Goal: Task Accomplishment & Management: Complete application form

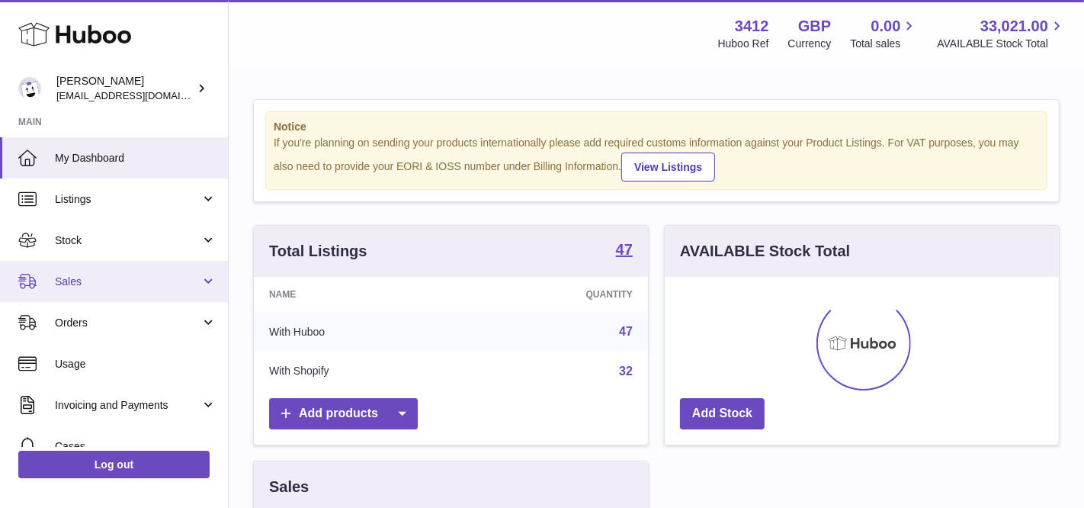
scroll to position [237, 395]
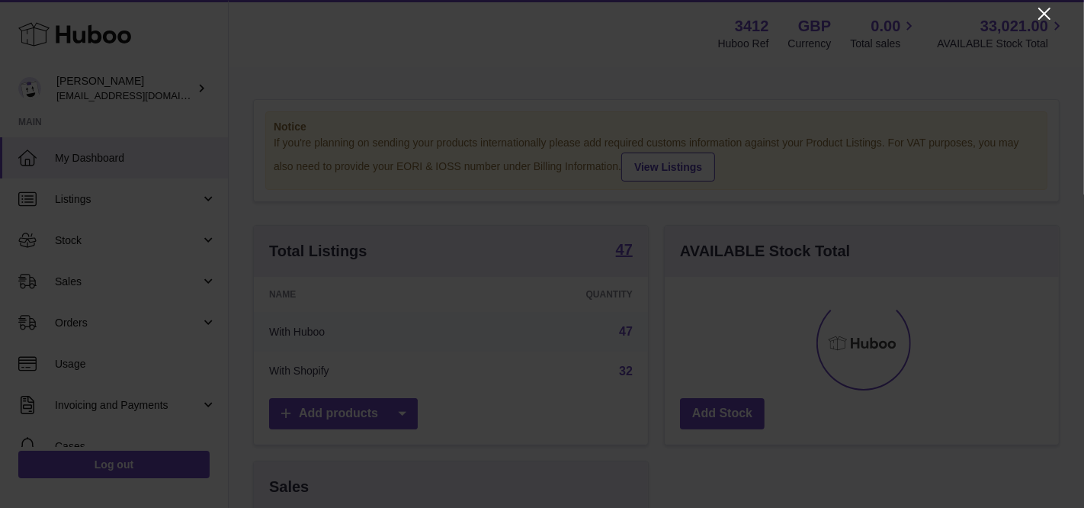
click at [1040, 14] on icon "Close" at bounding box center [1044, 14] width 18 height 18
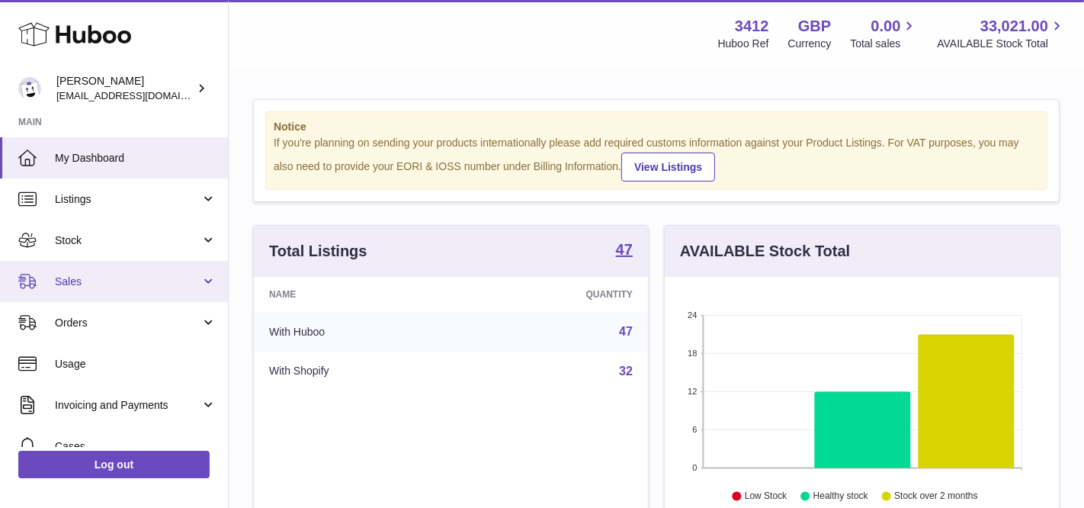
click at [130, 278] on span "Sales" at bounding box center [128, 281] width 146 height 14
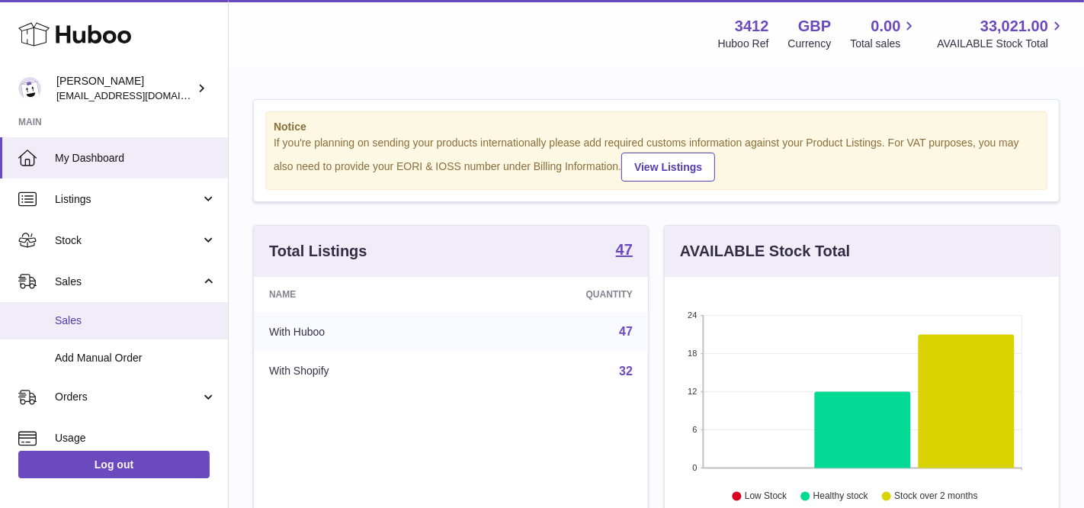
click at [125, 319] on span "Sales" at bounding box center [136, 320] width 162 height 14
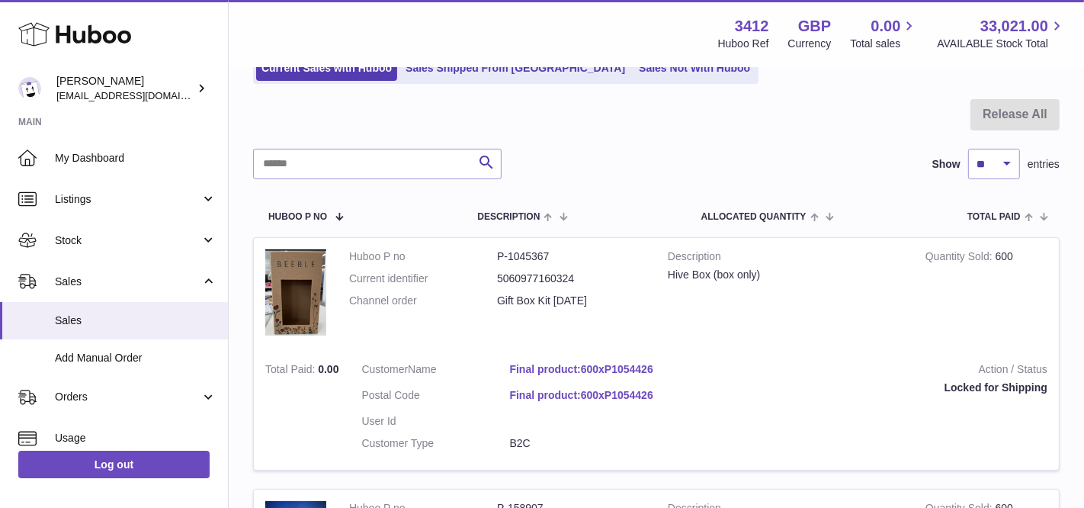
scroll to position [107, 0]
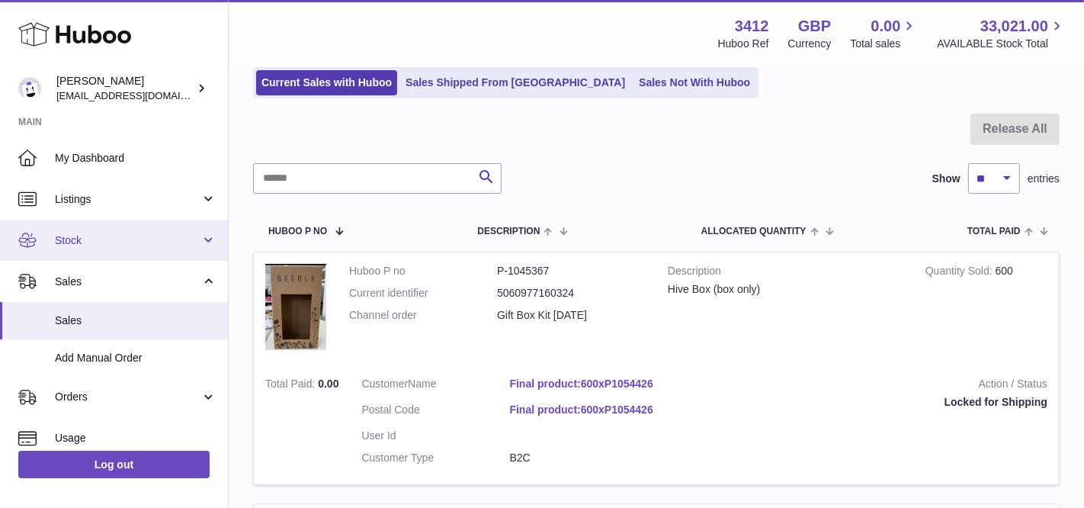
click at [145, 254] on link "Stock" at bounding box center [114, 240] width 228 height 41
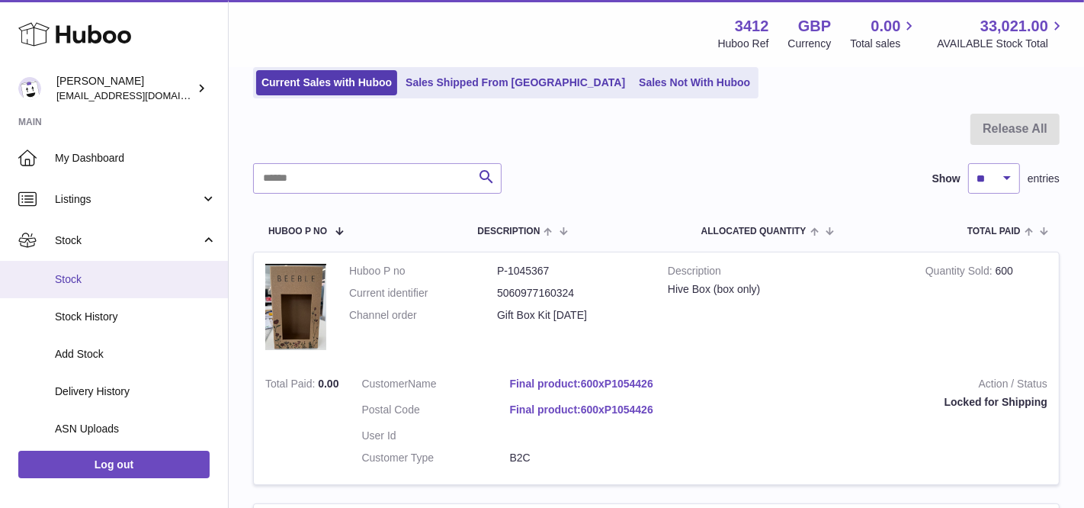
click at [136, 287] on link "Stock" at bounding box center [114, 279] width 228 height 37
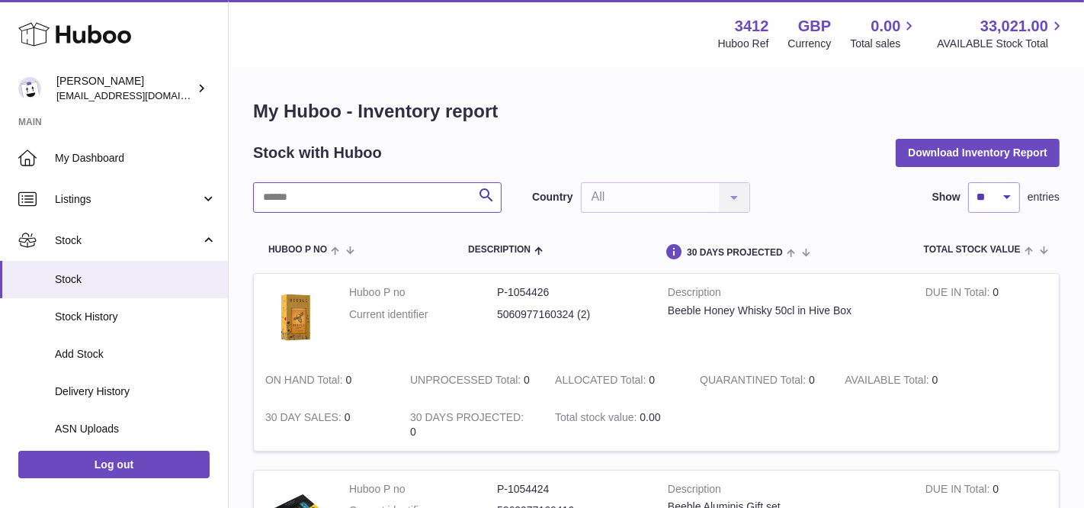
click at [345, 205] on input "text" at bounding box center [377, 197] width 248 height 30
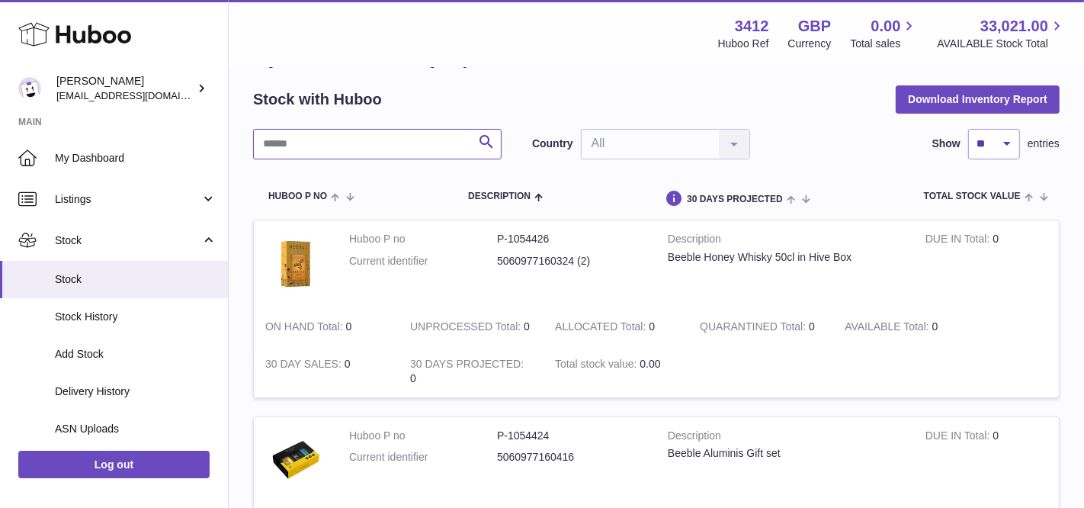
scroll to position [56, 0]
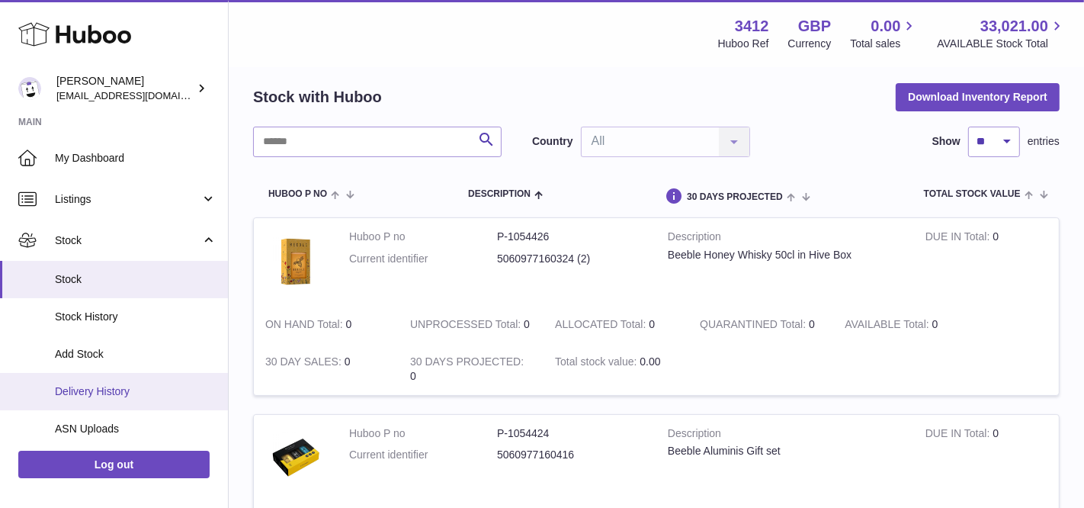
click at [117, 396] on span "Delivery History" at bounding box center [136, 391] width 162 height 14
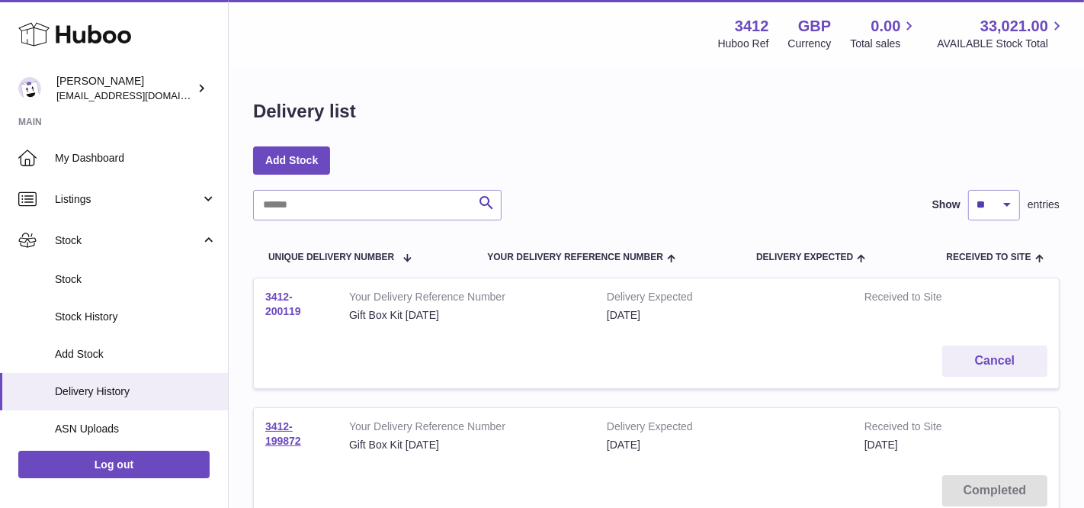
click at [284, 308] on link "3412-200119" at bounding box center [283, 303] width 36 height 27
click at [283, 428] on link "3412-199872" at bounding box center [283, 433] width 36 height 27
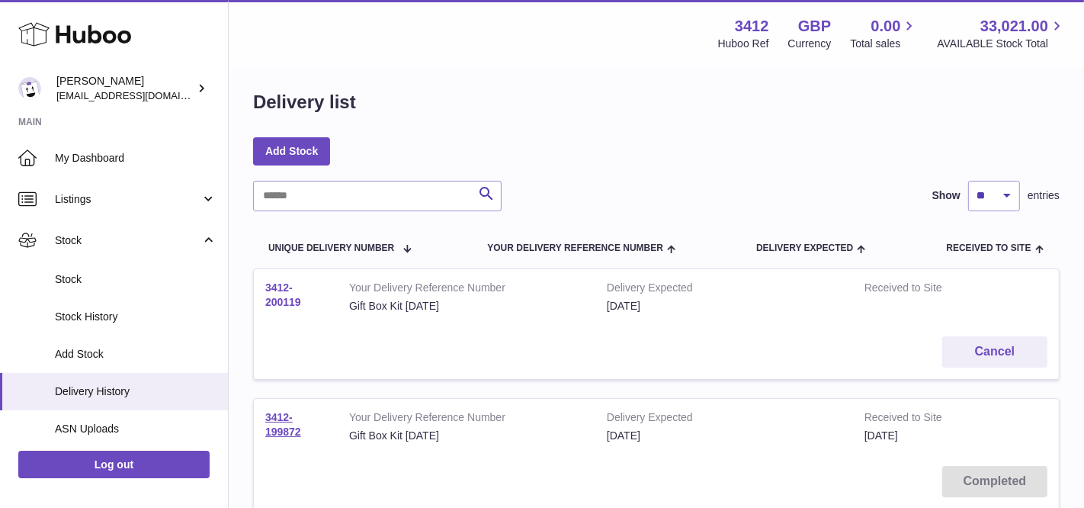
click at [277, 297] on link "3412-200119" at bounding box center [283, 294] width 36 height 27
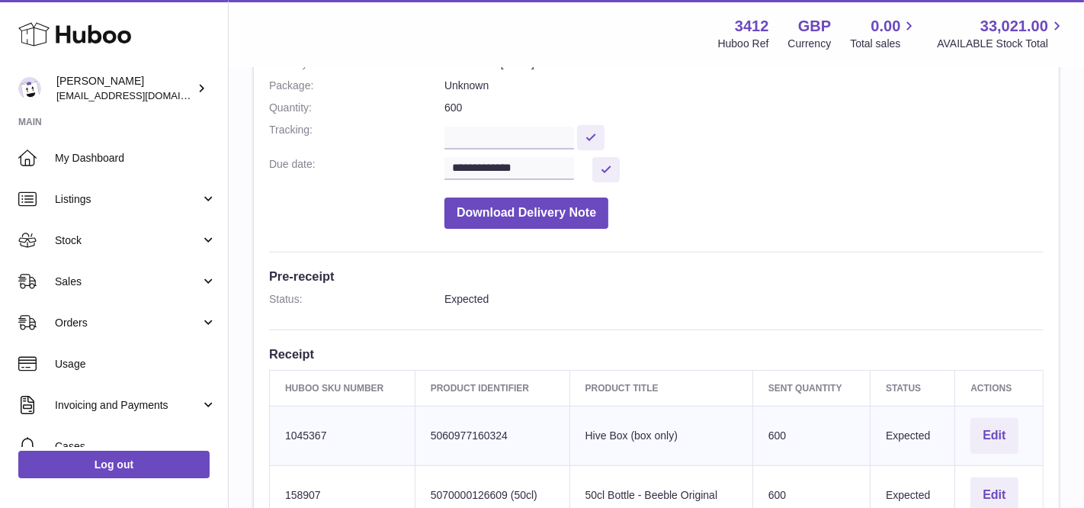
scroll to position [109, 0]
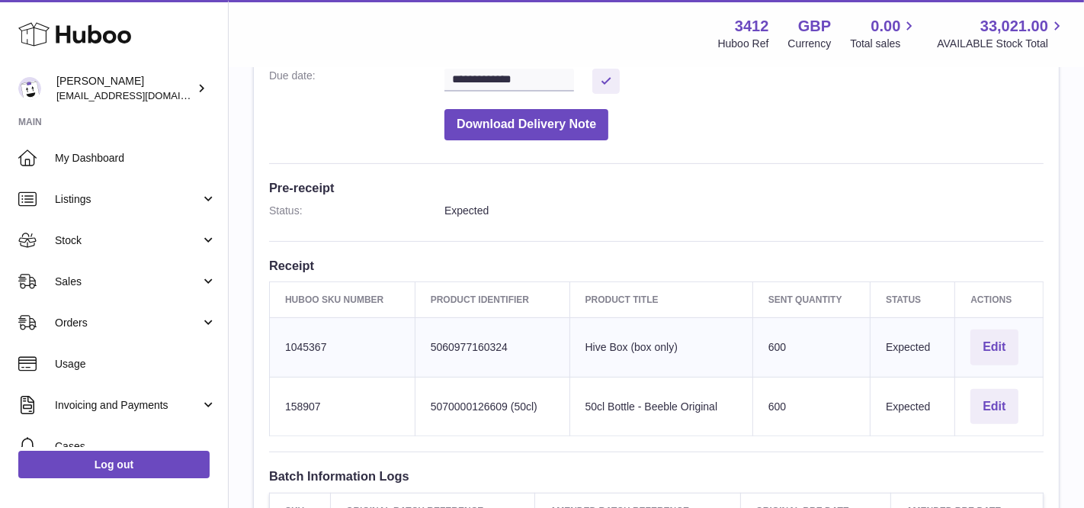
scroll to position [610, 0]
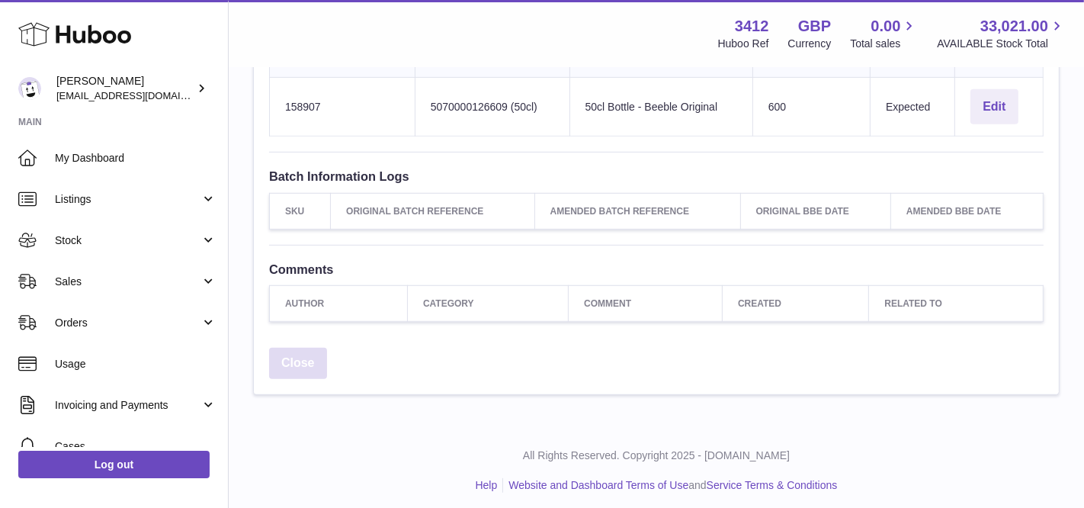
click at [310, 348] on link "Close" at bounding box center [298, 363] width 58 height 31
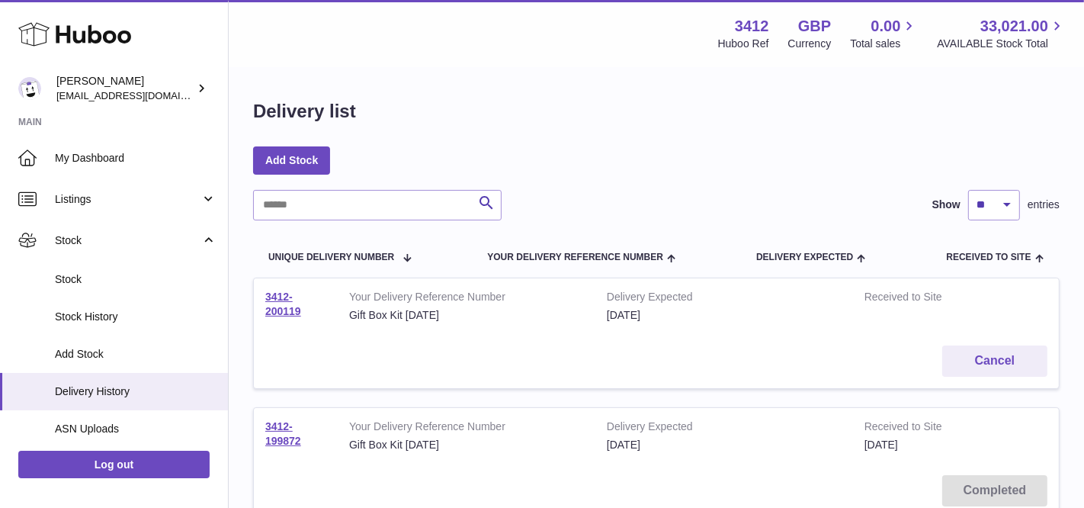
drag, startPoint x: 454, startPoint y: 315, endPoint x: 345, endPoint y: 307, distance: 108.5
click at [345, 307] on td "Your Delivery Reference Number Gift Box Kit 08/09/25" at bounding box center [467, 306] width 258 height 56
copy td "Gift Box Kit [DATE]"
click at [999, 363] on button "Cancel" at bounding box center [994, 360] width 105 height 31
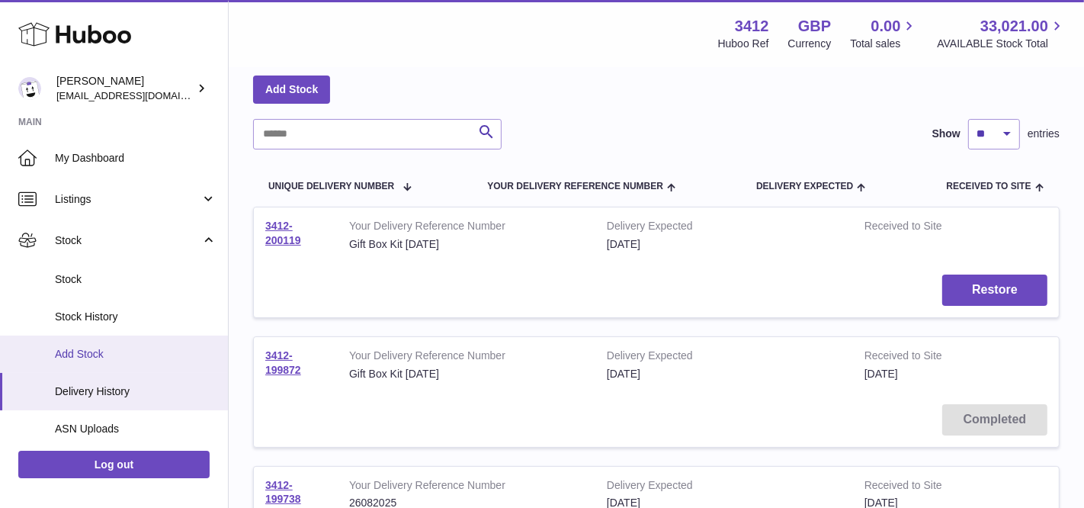
scroll to position [79, 0]
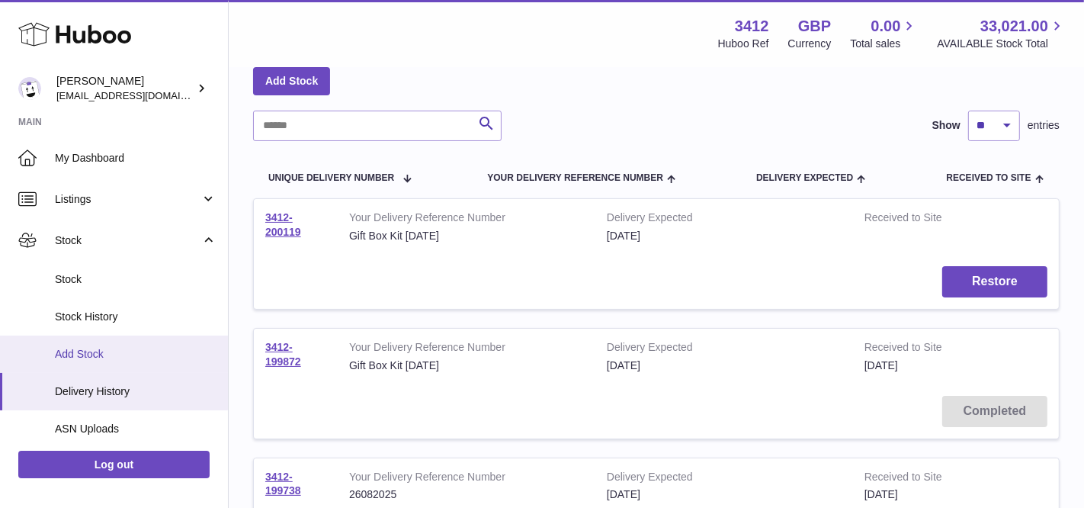
click at [110, 352] on span "Add Stock" at bounding box center [136, 354] width 162 height 14
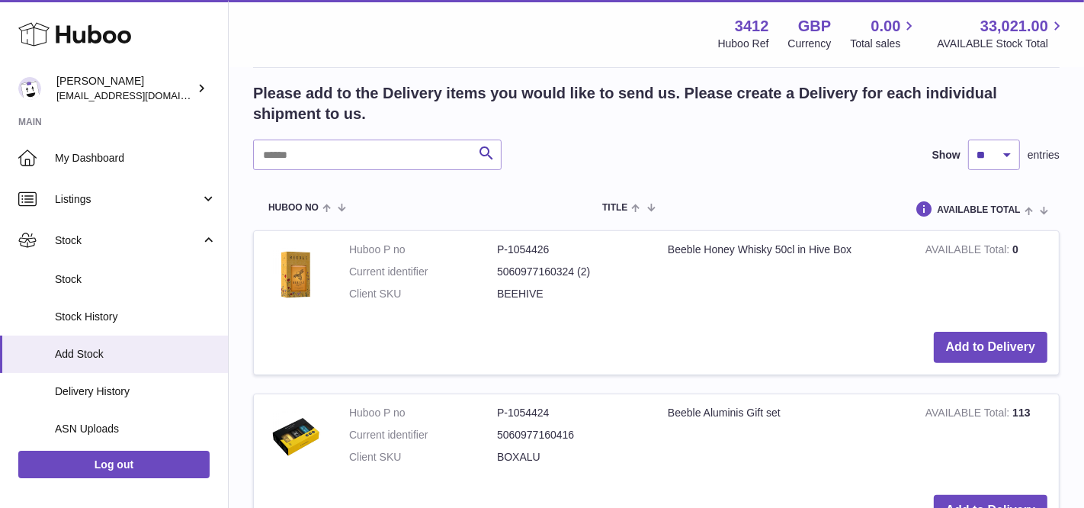
scroll to position [305, 0]
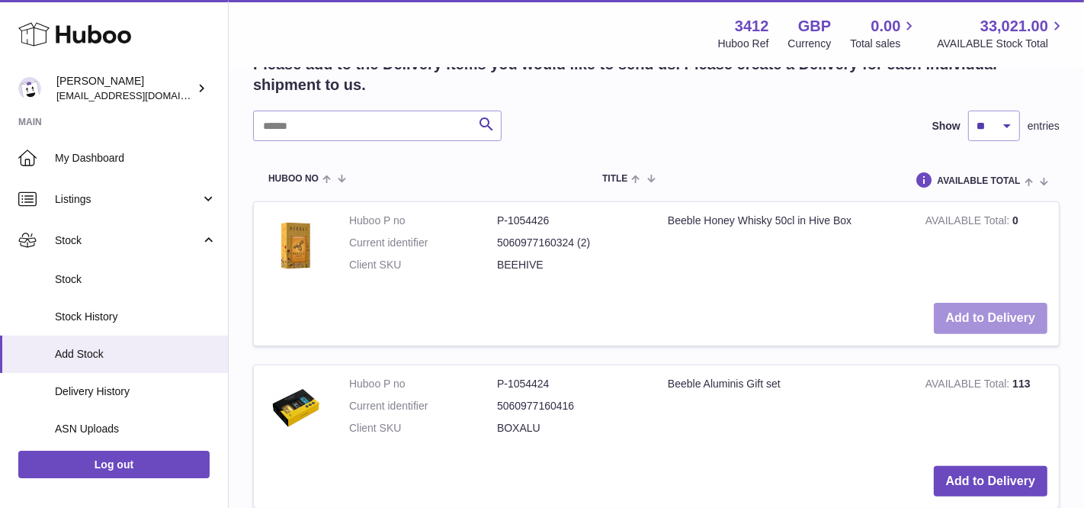
click at [963, 323] on button "Add to Delivery" at bounding box center [991, 318] width 114 height 31
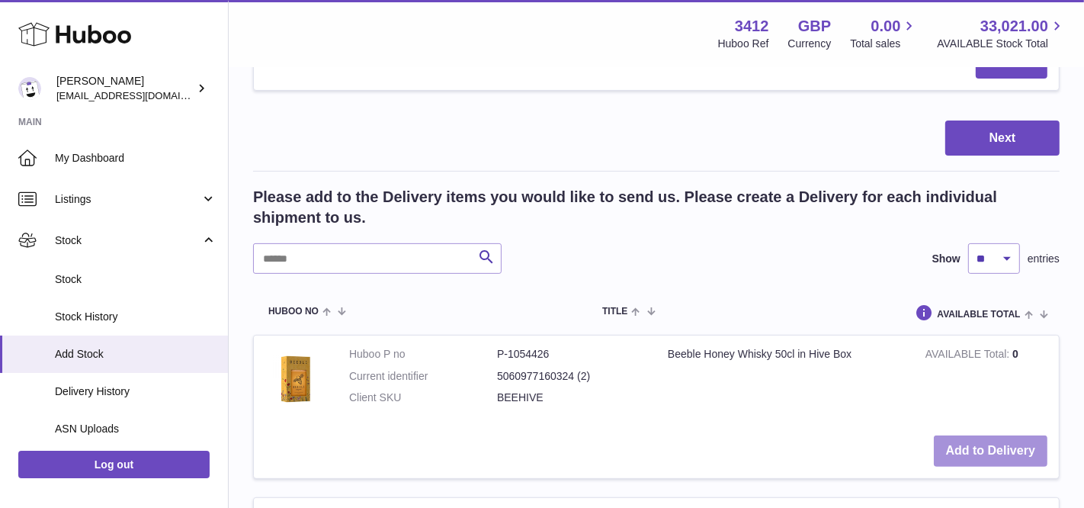
scroll to position [193, 0]
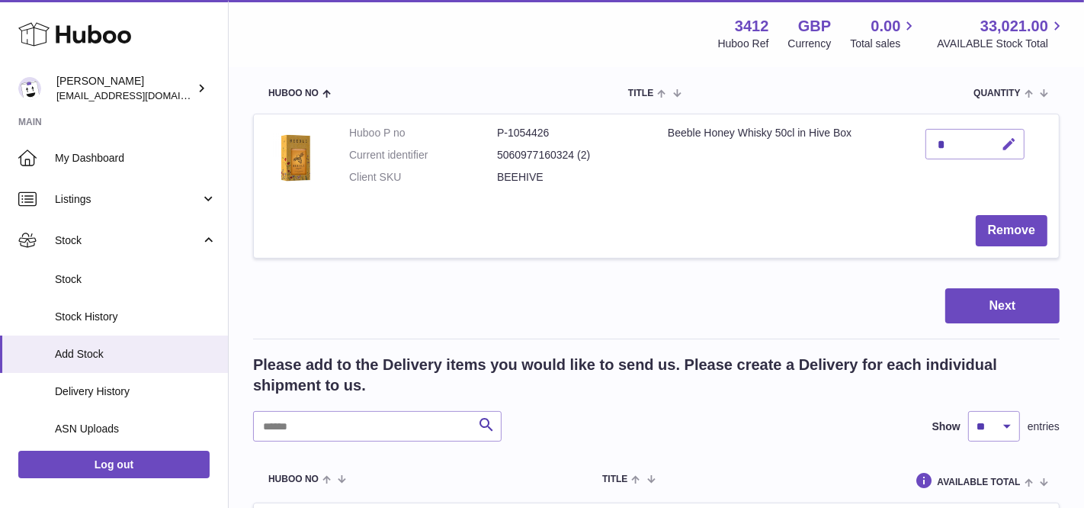
click at [1014, 143] on icon "button" at bounding box center [1009, 144] width 16 height 16
type input "***"
click at [1010, 149] on icon "submit" at bounding box center [1009, 144] width 14 height 14
click at [976, 303] on button "Next" at bounding box center [1002, 306] width 114 height 36
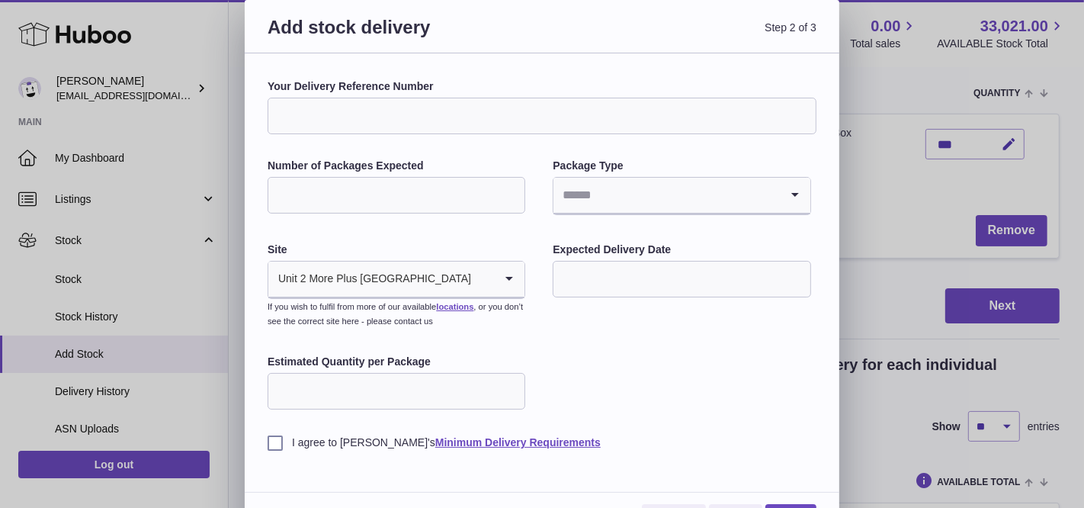
click at [405, 122] on input "Your Delivery Reference Number" at bounding box center [542, 116] width 549 height 37
paste input "**********"
type input "**********"
click at [349, 194] on input "Number of Packages Expected" at bounding box center [397, 195] width 258 height 37
type input "***"
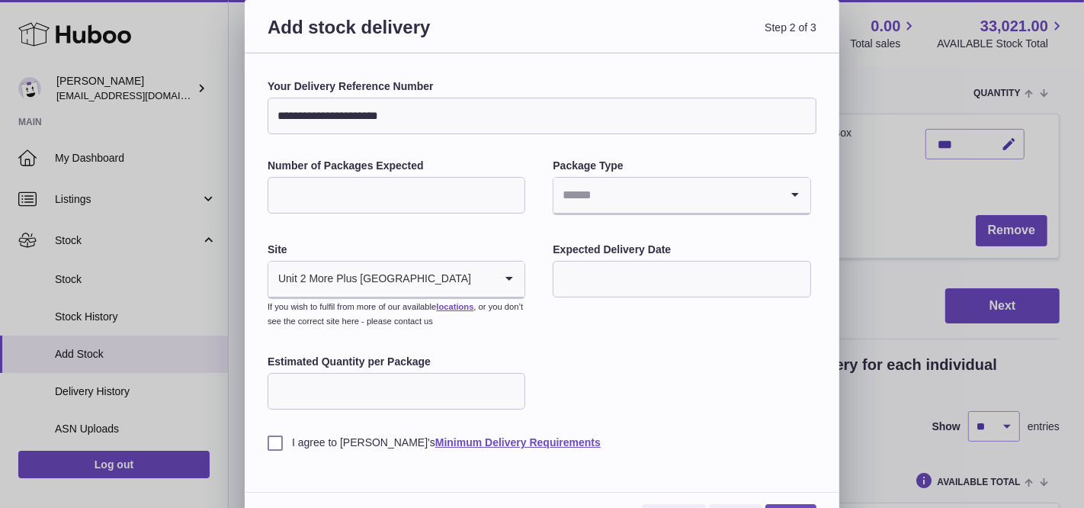
click at [620, 198] on input "Search for option" at bounding box center [666, 195] width 226 height 35
click at [601, 306] on li "Boxes" at bounding box center [681, 297] width 255 height 30
click at [601, 277] on input "text" at bounding box center [682, 279] width 258 height 37
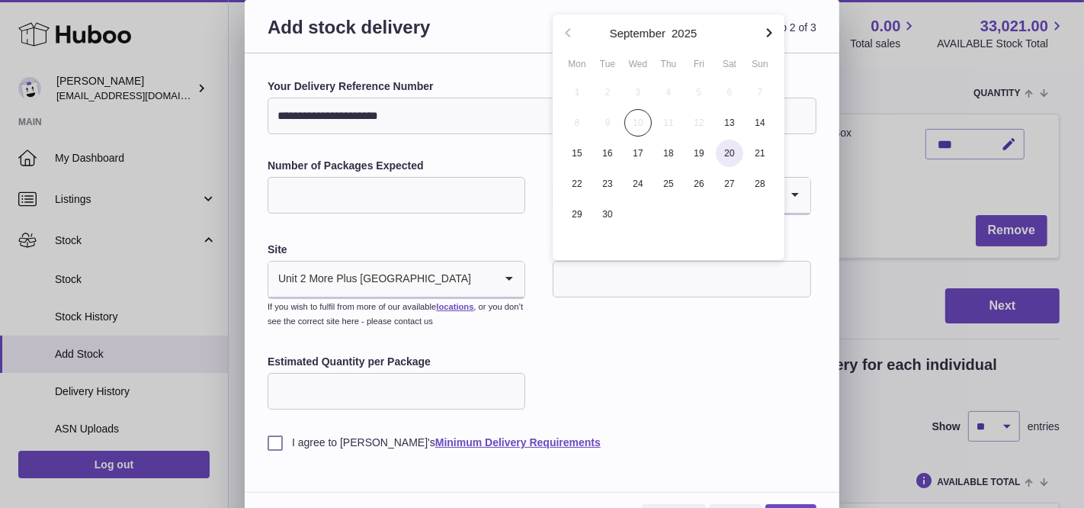
click at [729, 148] on span "20" at bounding box center [729, 152] width 27 height 27
type input "**********"
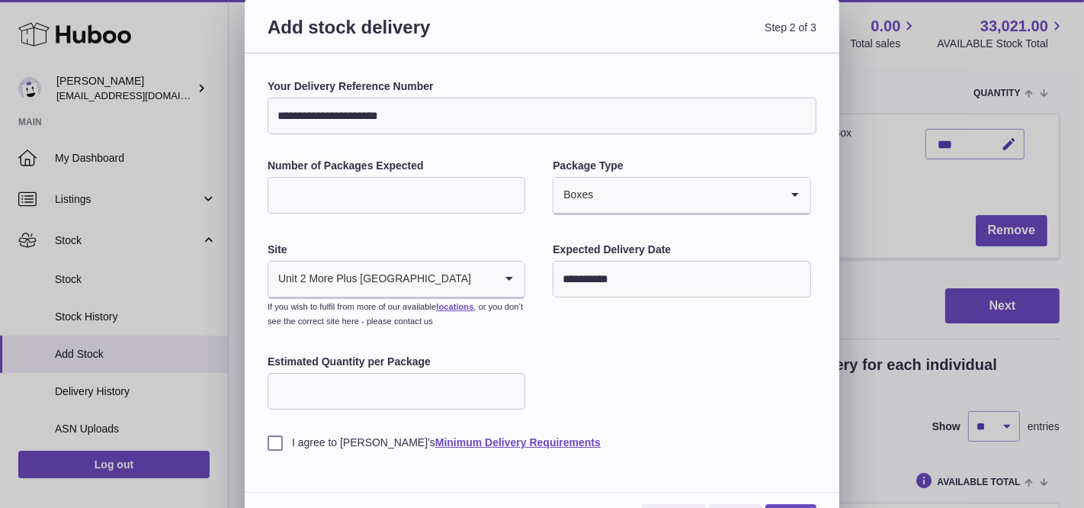
click at [412, 404] on input "Estimated Quantity per Package" at bounding box center [397, 391] width 258 height 37
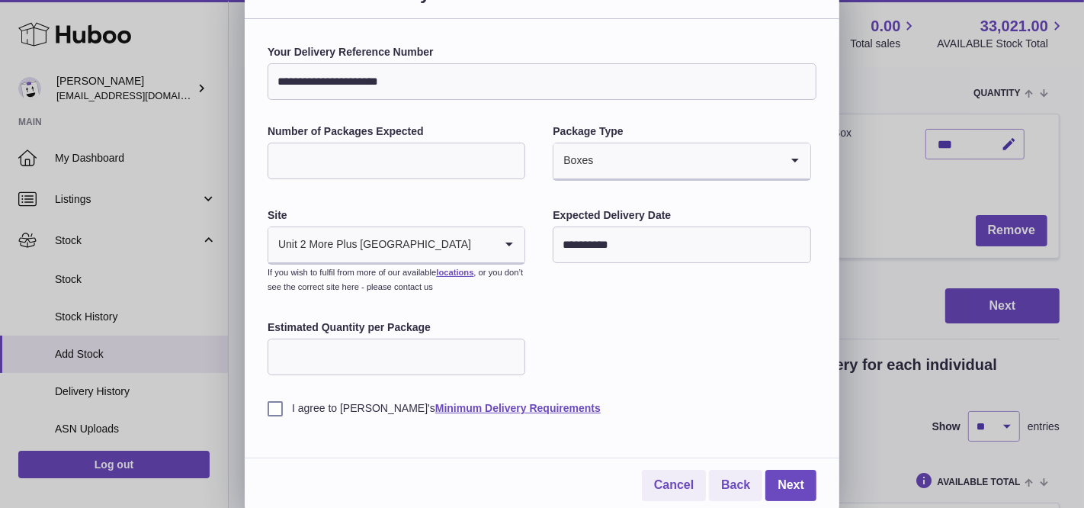
type input "*"
click at [298, 415] on div "**********" at bounding box center [542, 273] width 549 height 456
click at [290, 404] on label "I agree to Huboo's Minimum Delivery Requirements" at bounding box center [542, 408] width 549 height 14
click at [805, 481] on link "Next" at bounding box center [790, 485] width 51 height 31
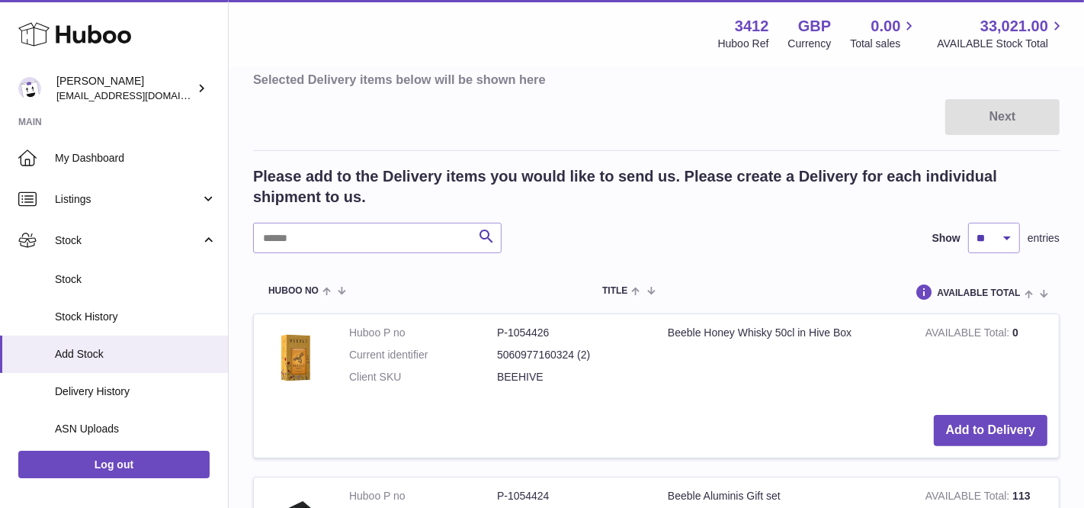
scroll to position [0, 0]
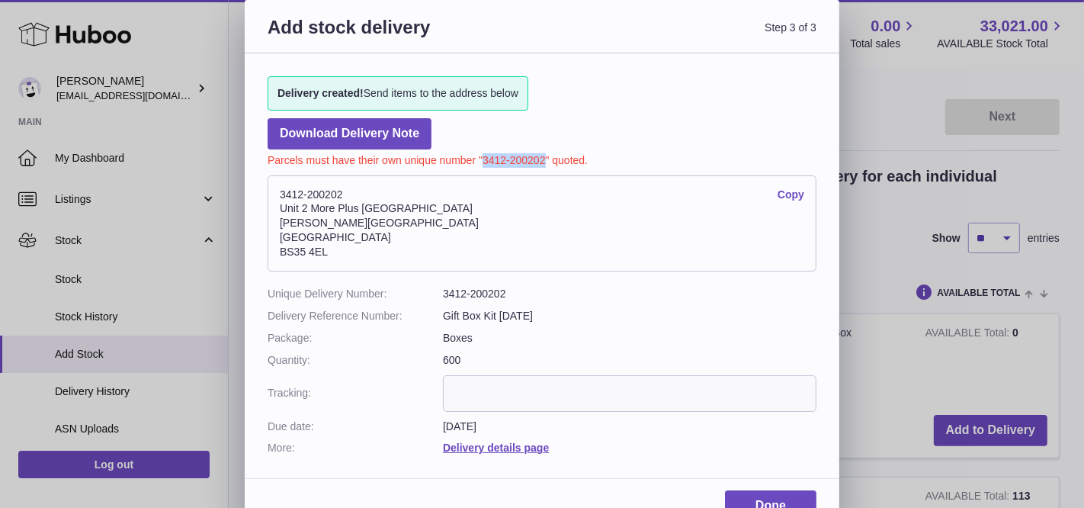
drag, startPoint x: 545, startPoint y: 162, endPoint x: 481, endPoint y: 162, distance: 64.0
click at [481, 162] on p "Parcels must have their own unique number "3412-200202" quoted." at bounding box center [542, 158] width 549 height 18
copy p "3412-200202"
click at [765, 502] on link "Done" at bounding box center [770, 505] width 91 height 31
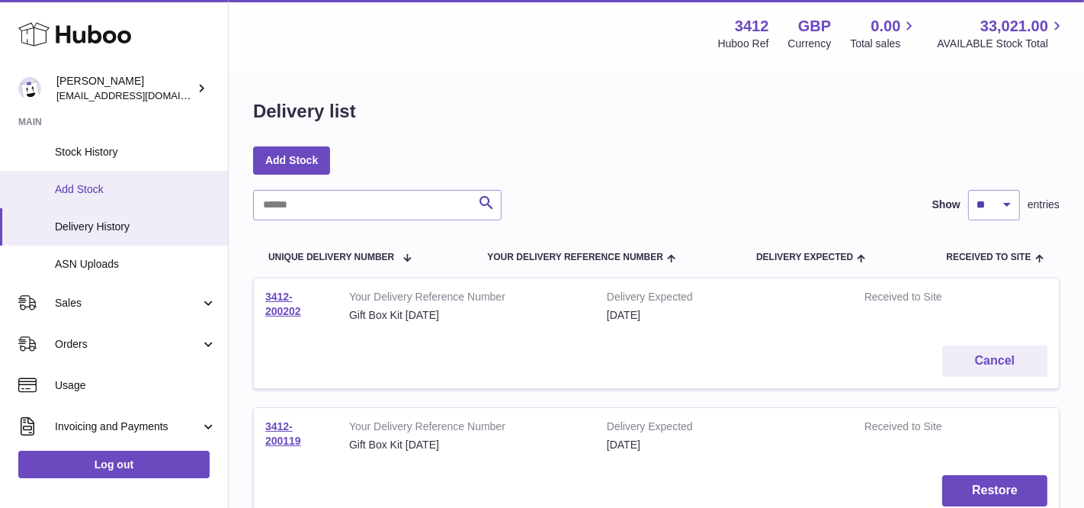
scroll to position [237, 0]
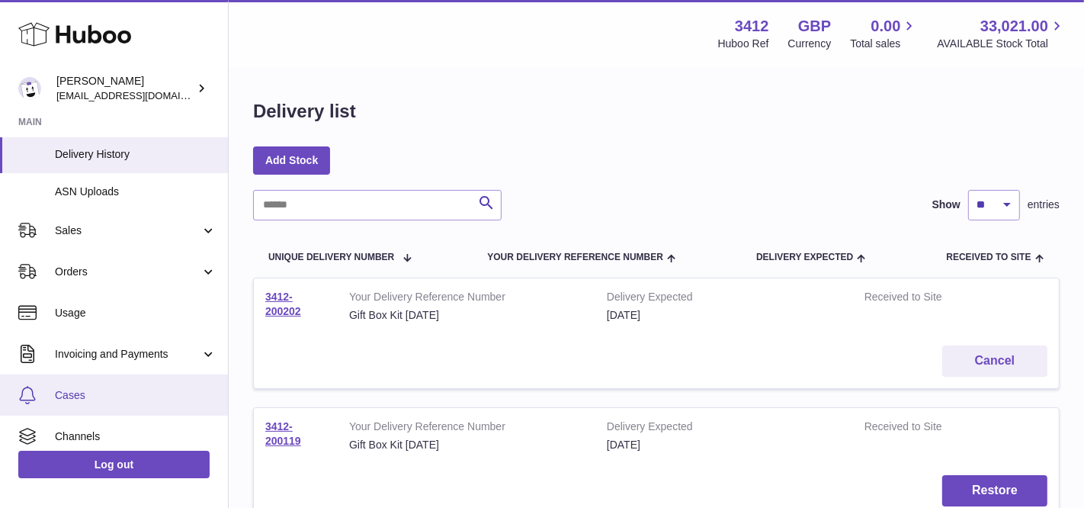
click at [113, 399] on span "Cases" at bounding box center [136, 395] width 162 height 14
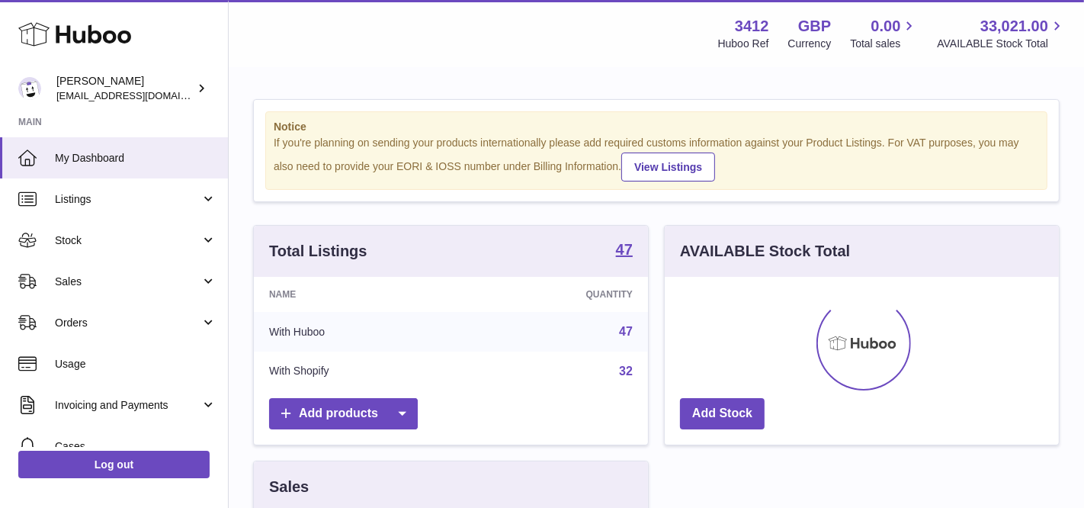
scroll to position [237, 395]
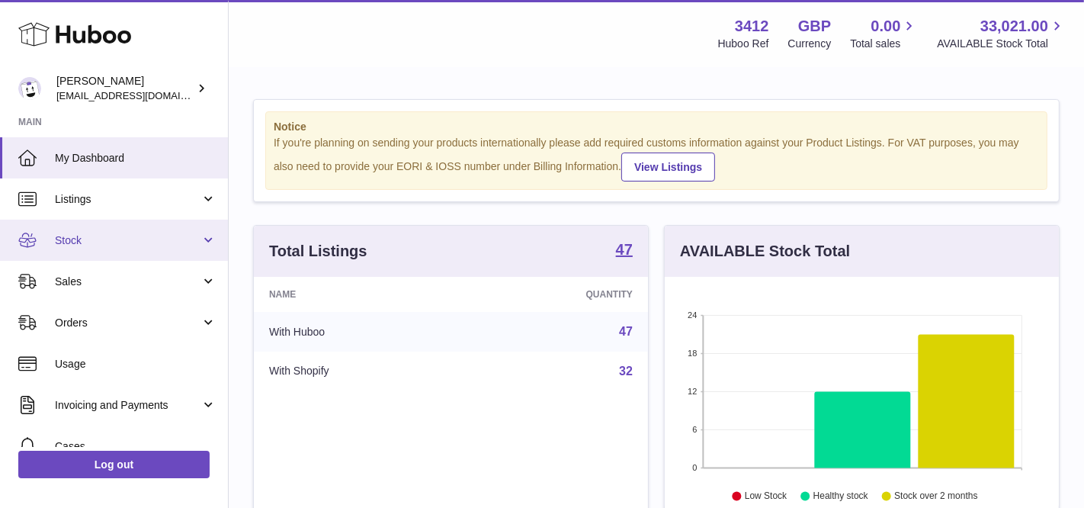
click at [142, 257] on link "Stock" at bounding box center [114, 240] width 228 height 41
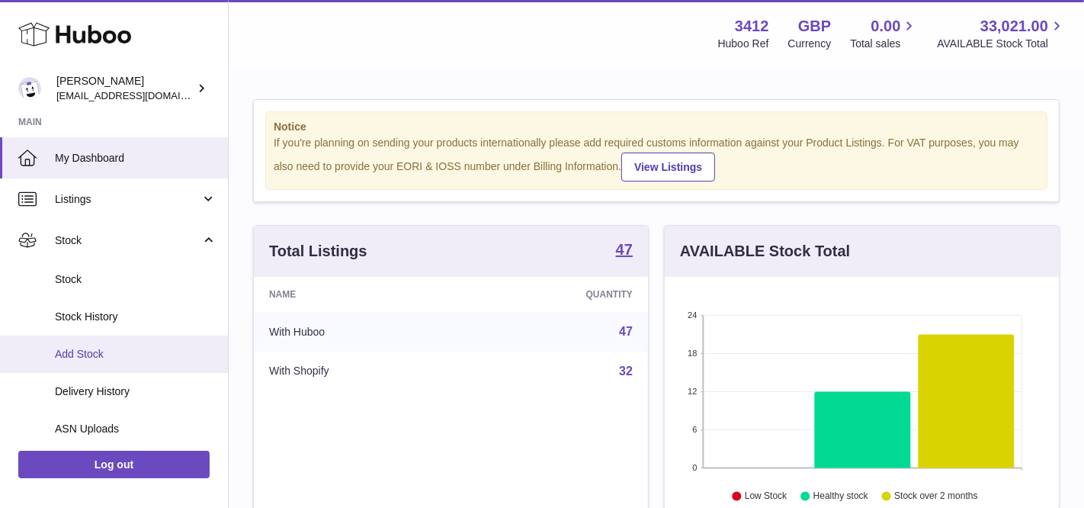
click at [114, 350] on span "Add Stock" at bounding box center [136, 354] width 162 height 14
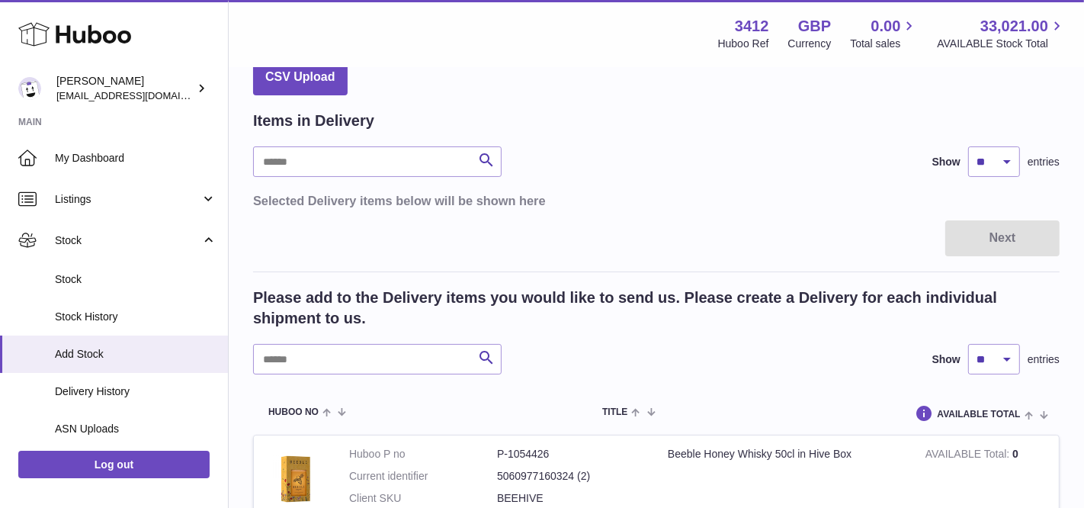
scroll to position [67, 0]
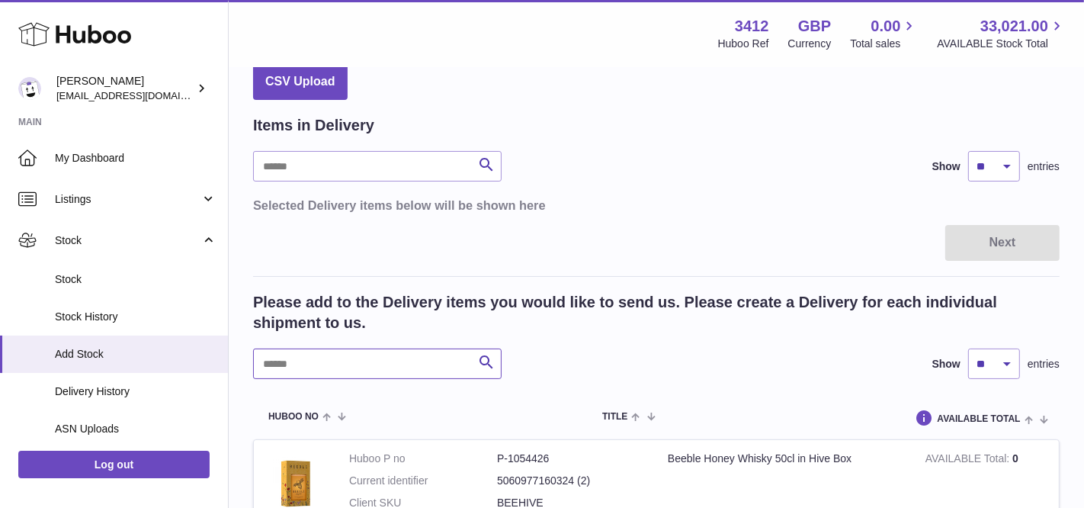
click at [369, 357] on input "text" at bounding box center [377, 363] width 248 height 30
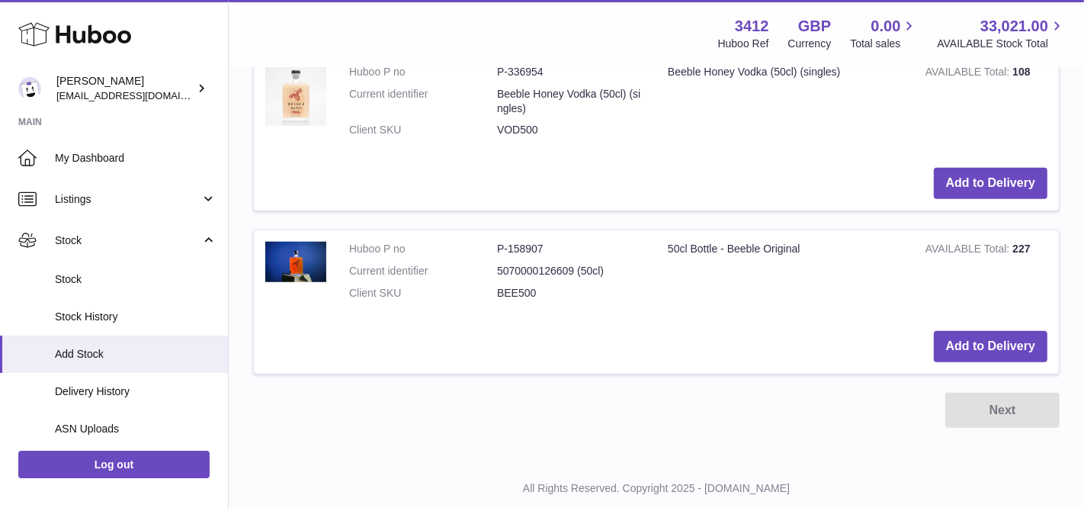
scroll to position [1111, 0]
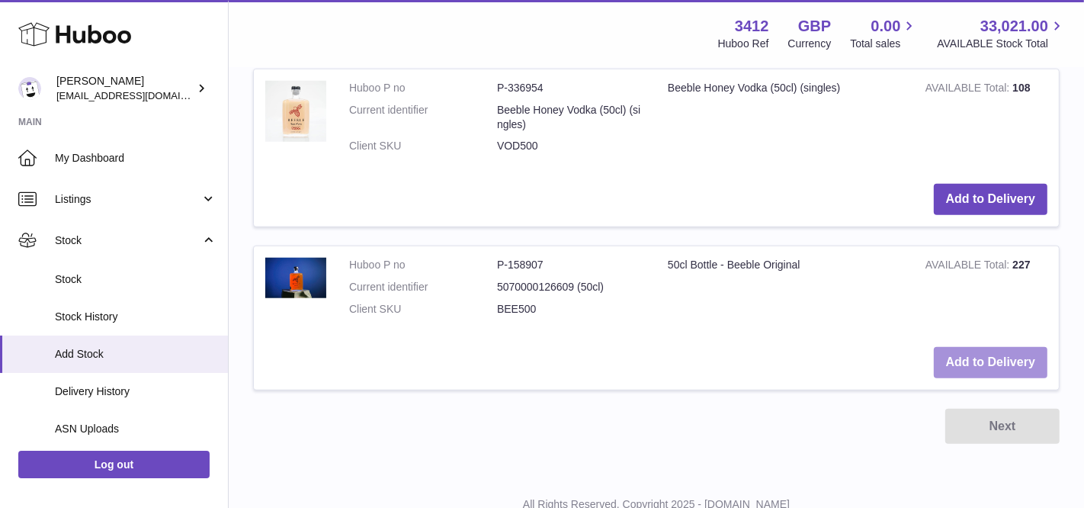
type input "****"
click at [1035, 359] on button "Add to Delivery" at bounding box center [991, 362] width 114 height 31
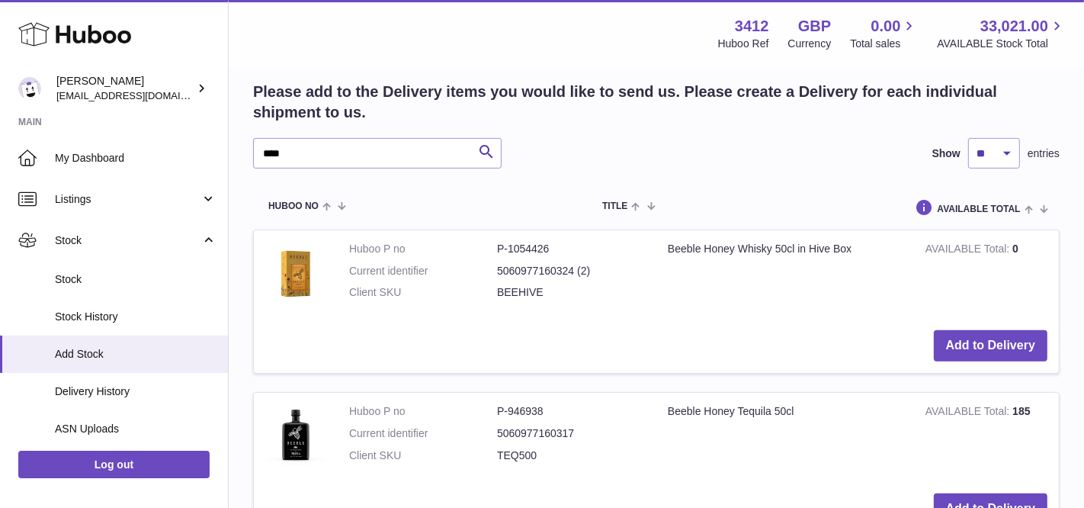
scroll to position [0, 0]
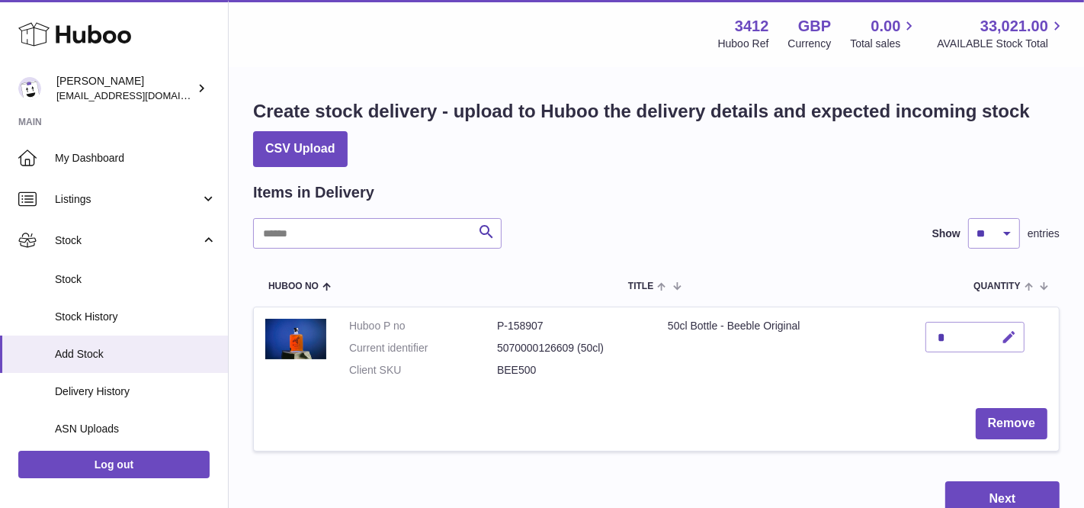
click at [1005, 333] on icon "button" at bounding box center [1009, 337] width 16 height 16
type input "*"
type input "***"
click at [1017, 341] on button "submit" at bounding box center [1006, 337] width 29 height 24
click at [979, 490] on button "Next" at bounding box center [1002, 499] width 114 height 36
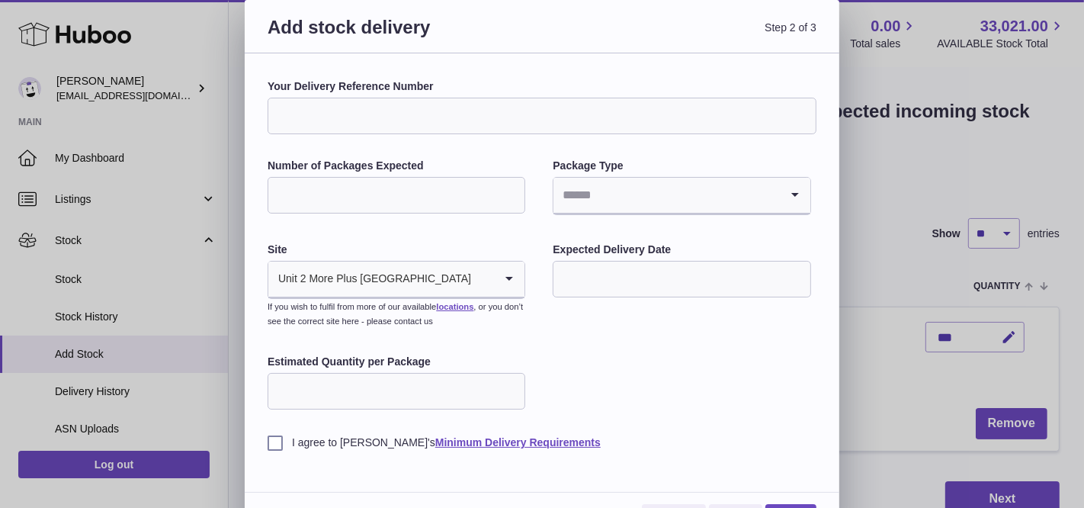
click at [417, 119] on input "Your Delivery Reference Number" at bounding box center [542, 116] width 549 height 37
type input "********"
click at [388, 199] on input "Number of Packages Expected" at bounding box center [397, 195] width 258 height 37
click at [652, 197] on input "Search for option" at bounding box center [666, 195] width 226 height 35
click at [410, 200] on input "**" at bounding box center [397, 195] width 258 height 37
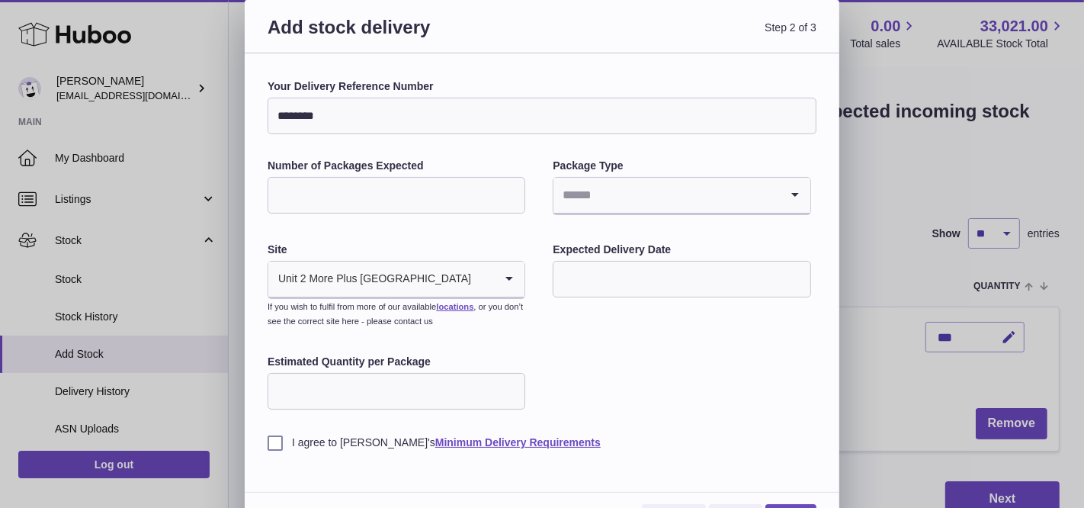
click at [410, 200] on input "**" at bounding box center [397, 195] width 258 height 37
type input "*"
click at [595, 208] on input "Search for option" at bounding box center [666, 195] width 226 height 35
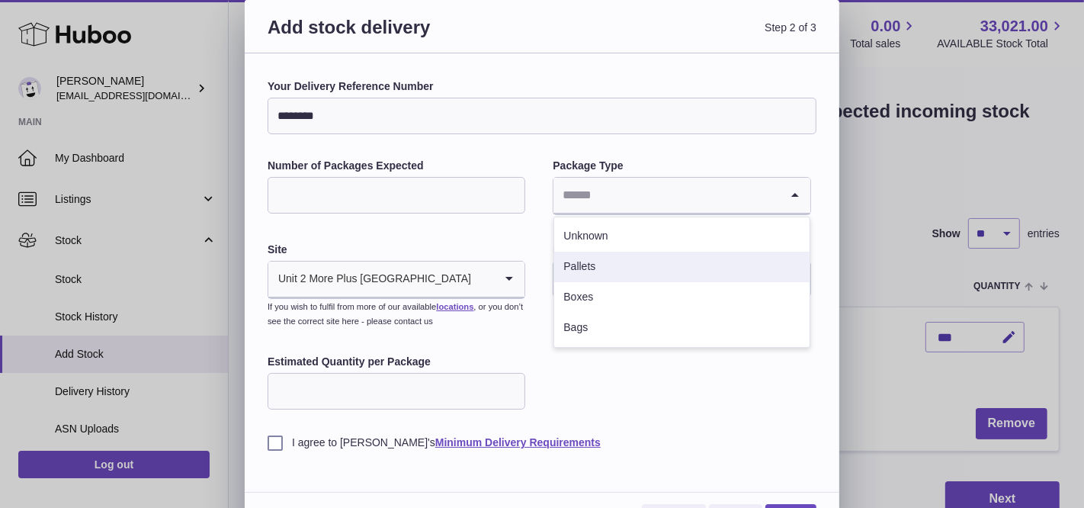
click at [610, 274] on li "Pallets" at bounding box center [681, 267] width 255 height 30
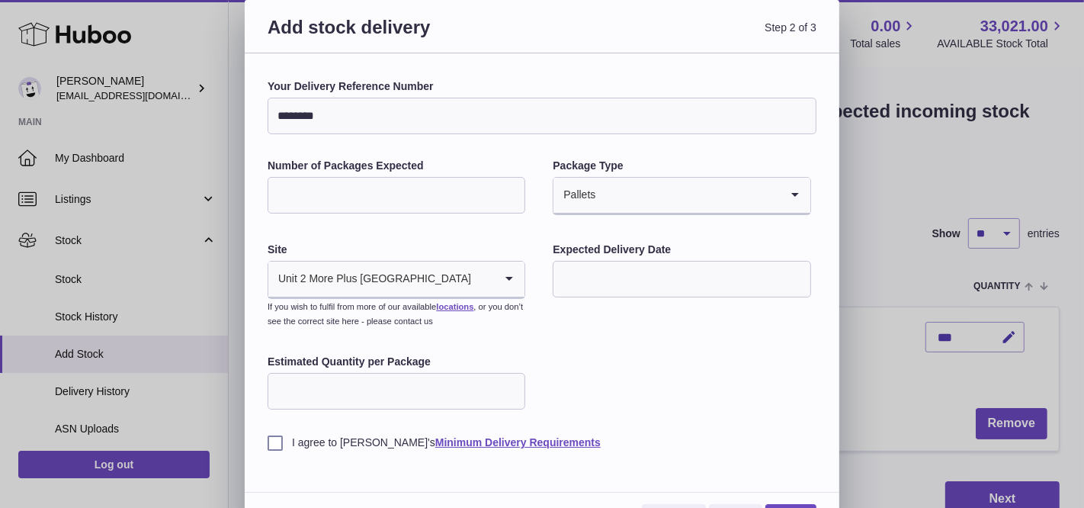
click at [601, 276] on input "text" at bounding box center [682, 279] width 258 height 37
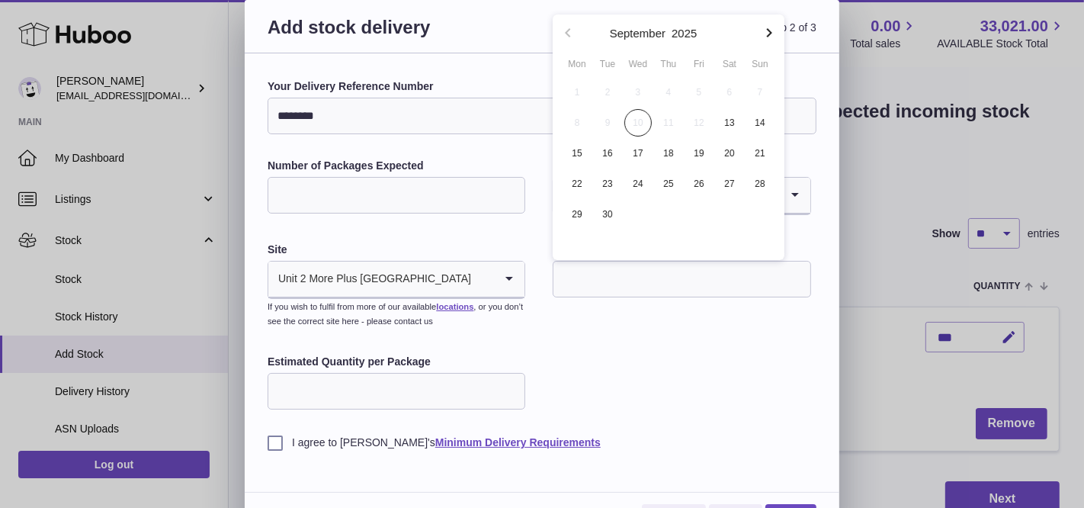
click at [767, 25] on icon "button" at bounding box center [769, 33] width 18 height 18
click at [635, 123] on span "8" at bounding box center [637, 122] width 27 height 27
type input "**********"
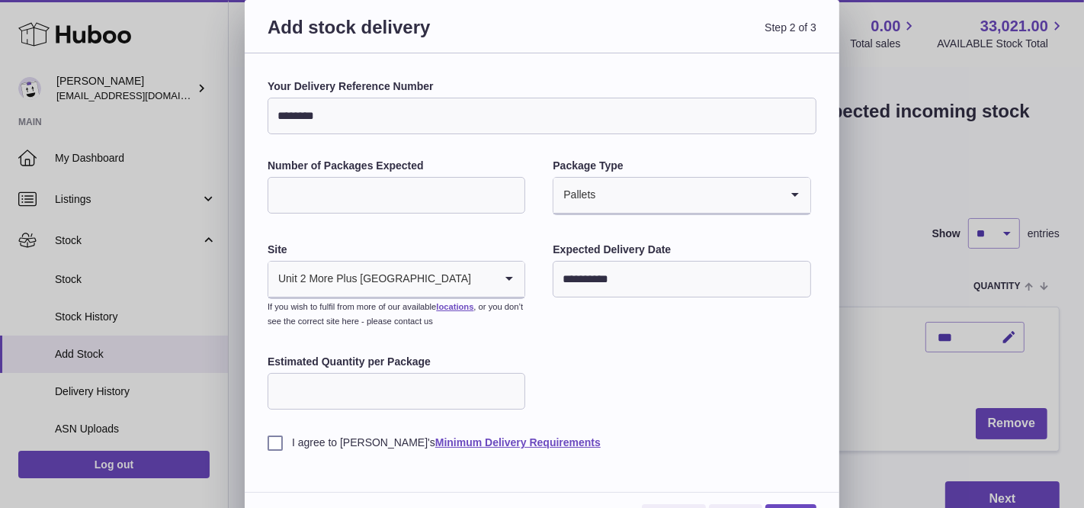
click at [329, 405] on input "Estimated Quantity per Package" at bounding box center [397, 391] width 258 height 37
type input "**"
click at [278, 441] on label "I agree to Huboo's Minimum Delivery Requirements" at bounding box center [542, 442] width 549 height 14
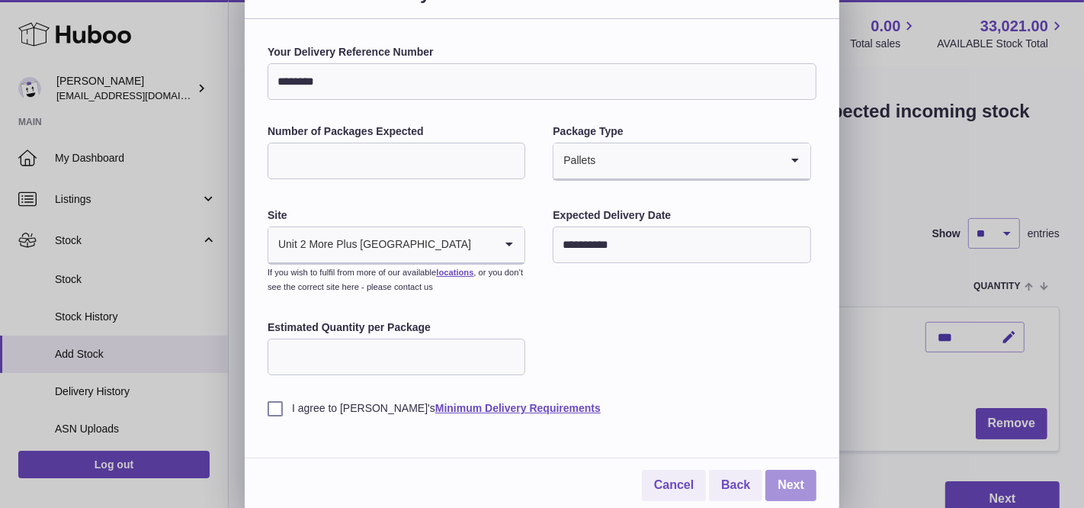
click at [805, 484] on link "Next" at bounding box center [790, 485] width 51 height 31
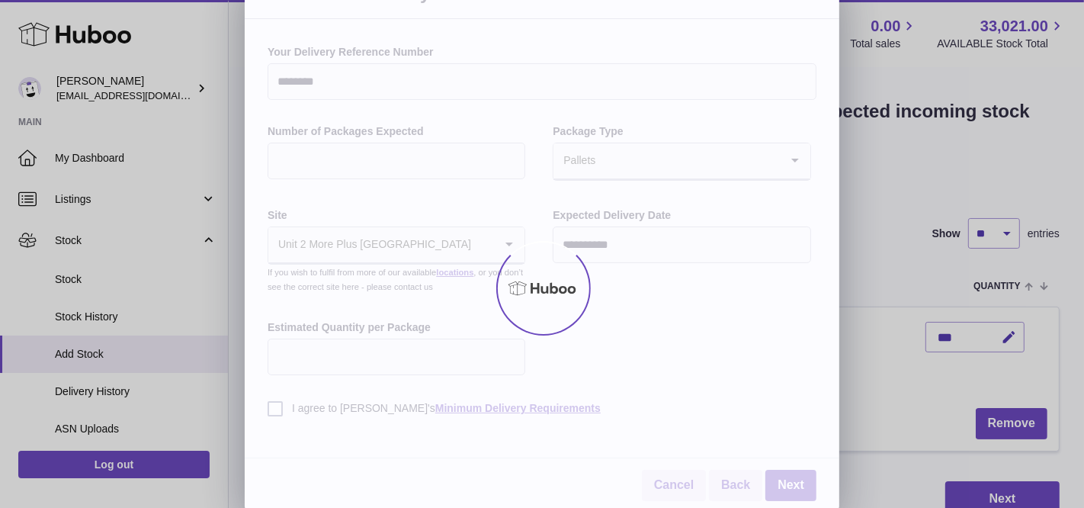
scroll to position [0, 0]
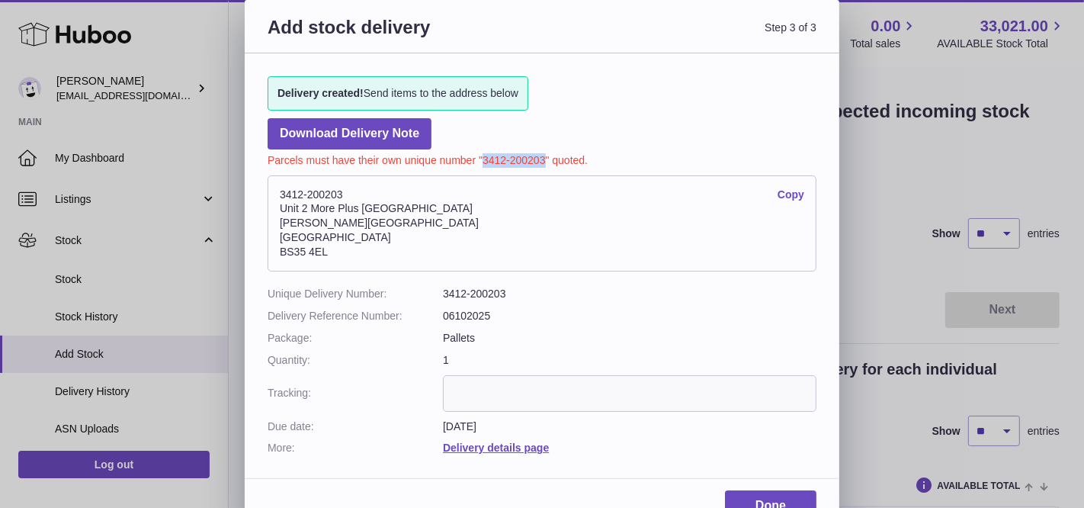
drag, startPoint x: 545, startPoint y: 160, endPoint x: 484, endPoint y: 161, distance: 61.0
click at [484, 161] on p "Parcels must have their own unique number "3412-200203" quoted." at bounding box center [542, 158] width 549 height 18
copy p "3412-200203"
click at [407, 132] on link "Download Delivery Note" at bounding box center [350, 133] width 164 height 31
click at [572, 258] on address "3412-200203 Copy Unit 2 More Plus Central Park Hudson Ave Severn Beach BS35 4EL" at bounding box center [542, 223] width 549 height 96
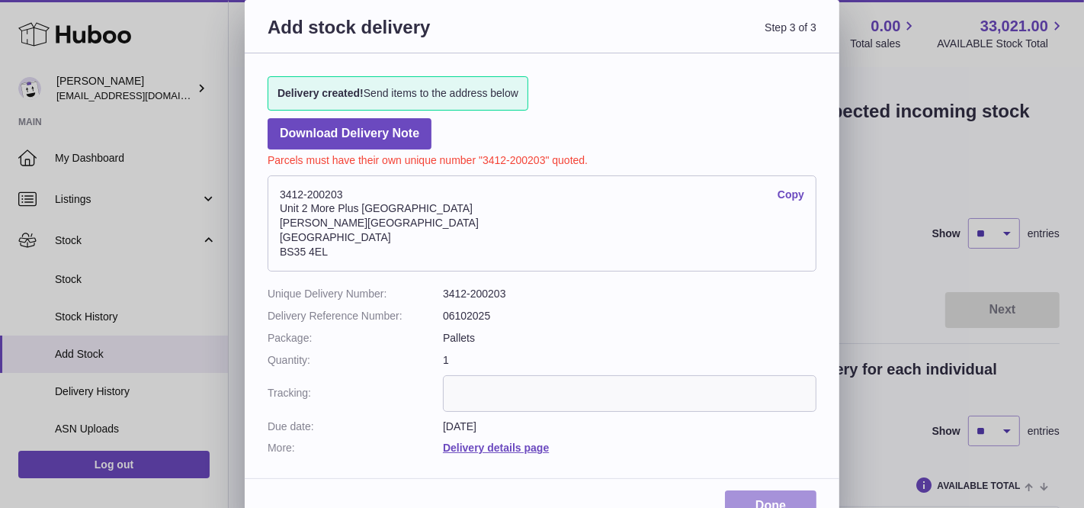
click at [761, 494] on link "Done" at bounding box center [770, 505] width 91 height 31
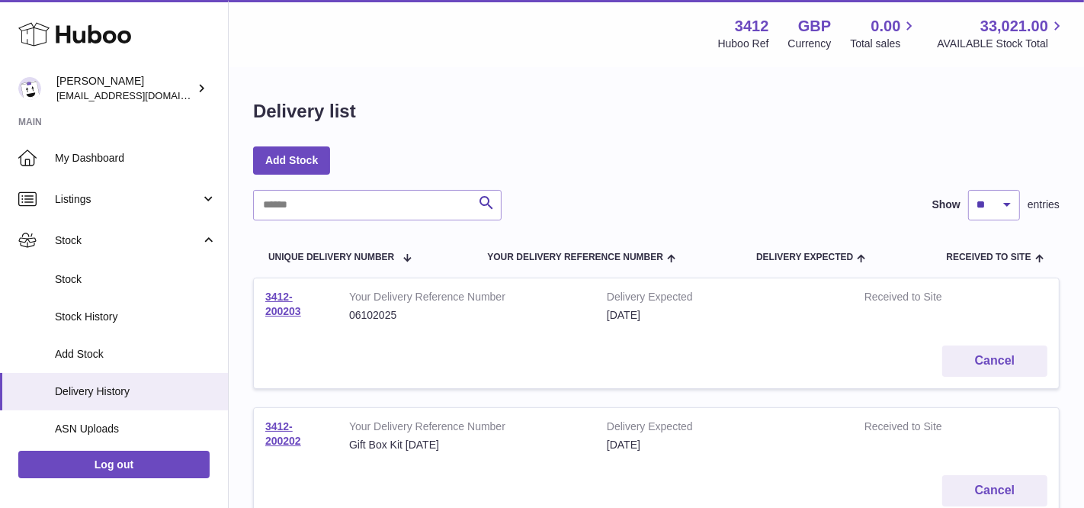
drag, startPoint x: 304, startPoint y: 313, endPoint x: 259, endPoint y: 300, distance: 46.8
click at [259, 300] on td "3412-200203" at bounding box center [296, 306] width 84 height 56
copy link "3412-200203"
